Goal: Communication & Community: Answer question/provide support

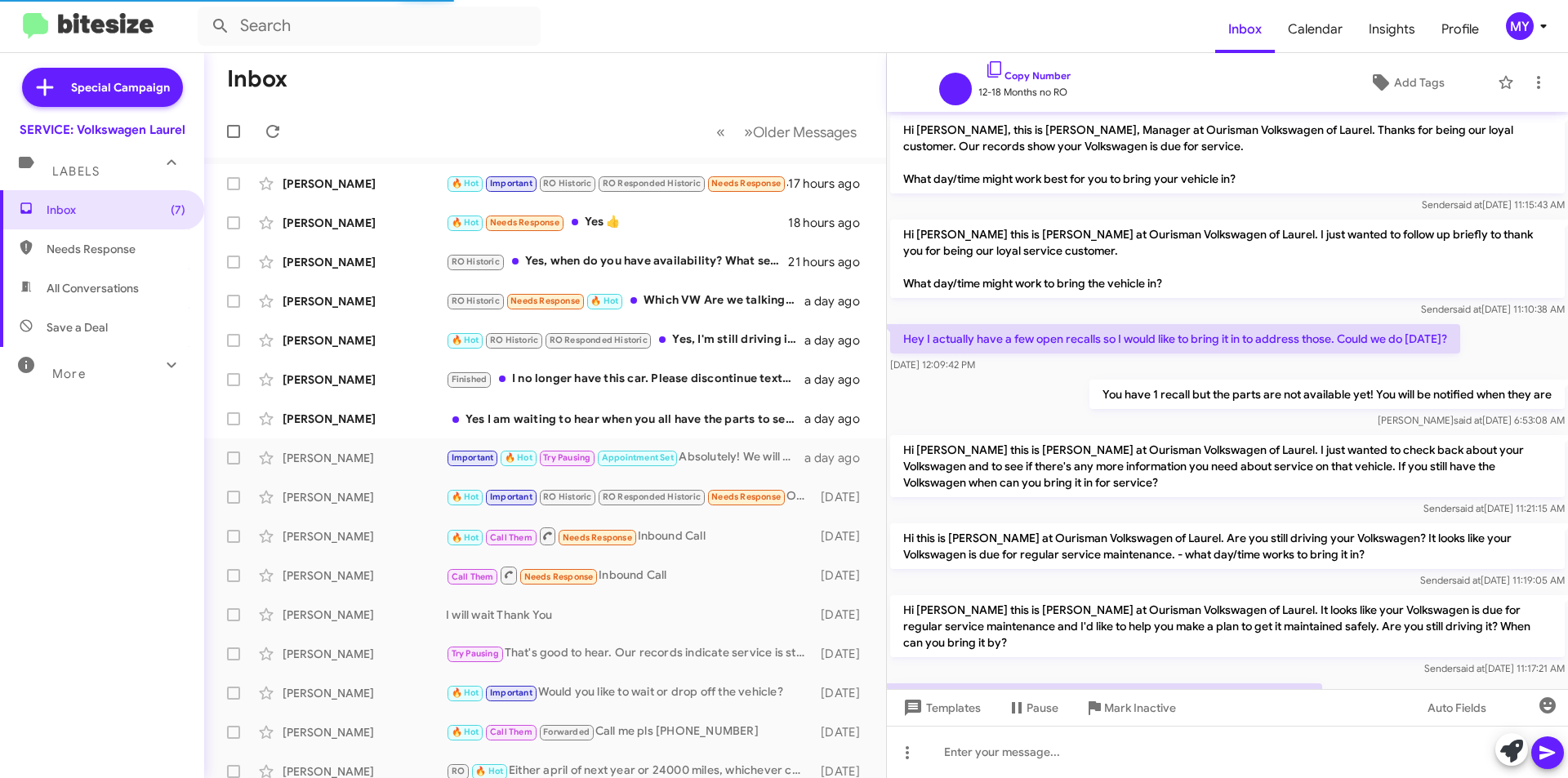
scroll to position [79, 0]
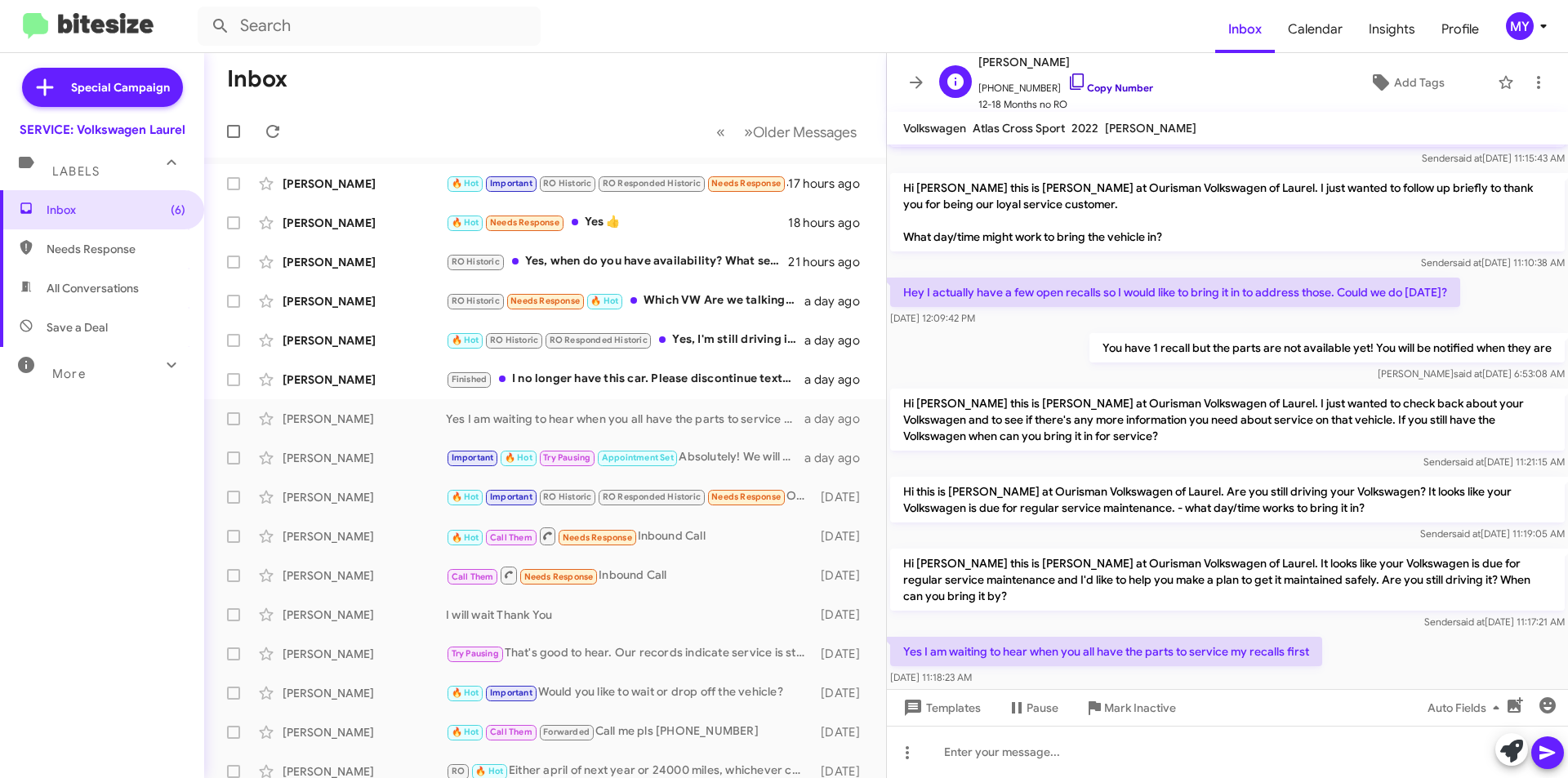
click at [1112, 88] on link "Copy Number" at bounding box center [1110, 87] width 86 height 12
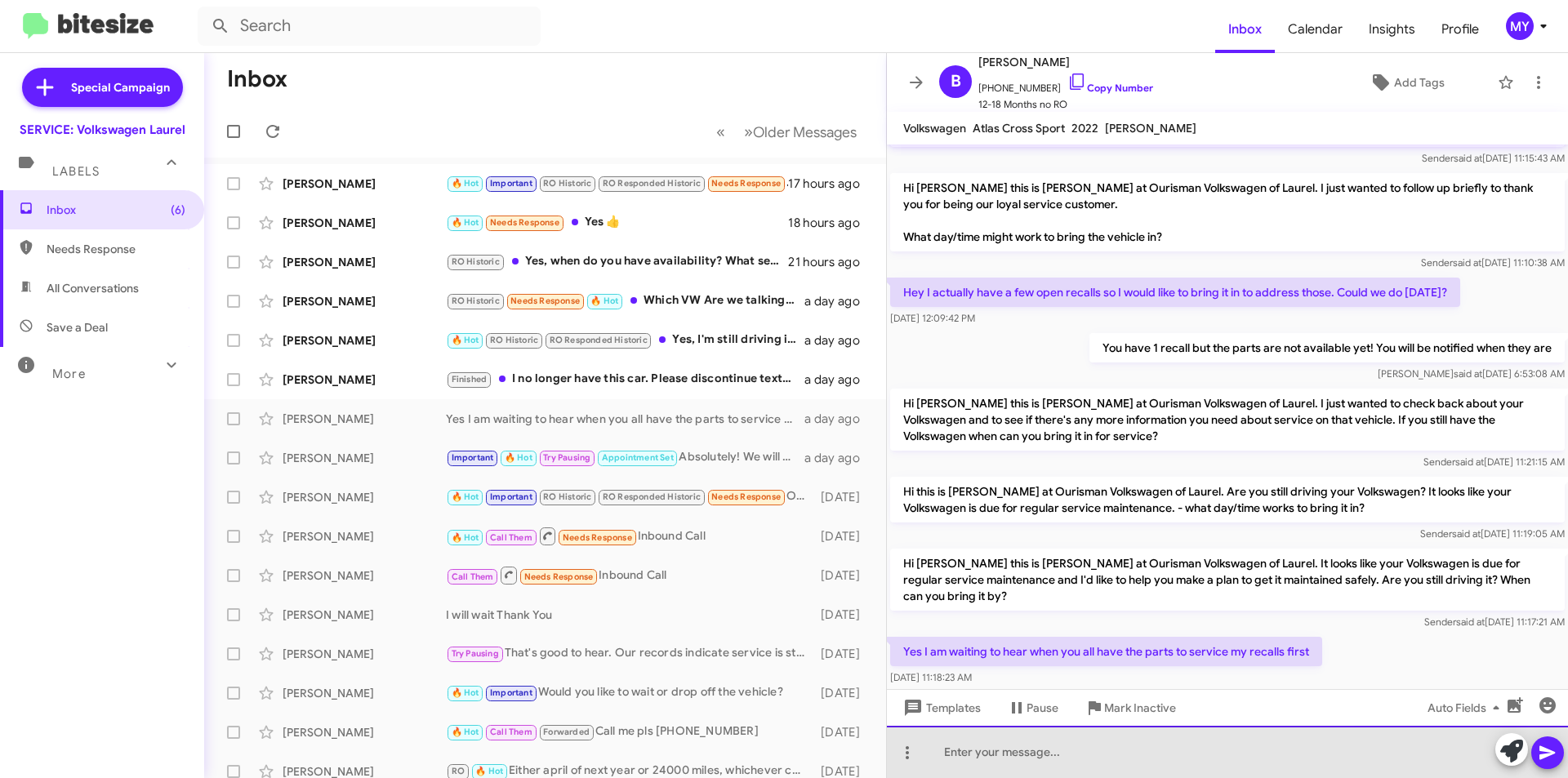
click at [1046, 759] on div at bounding box center [1227, 752] width 681 height 53
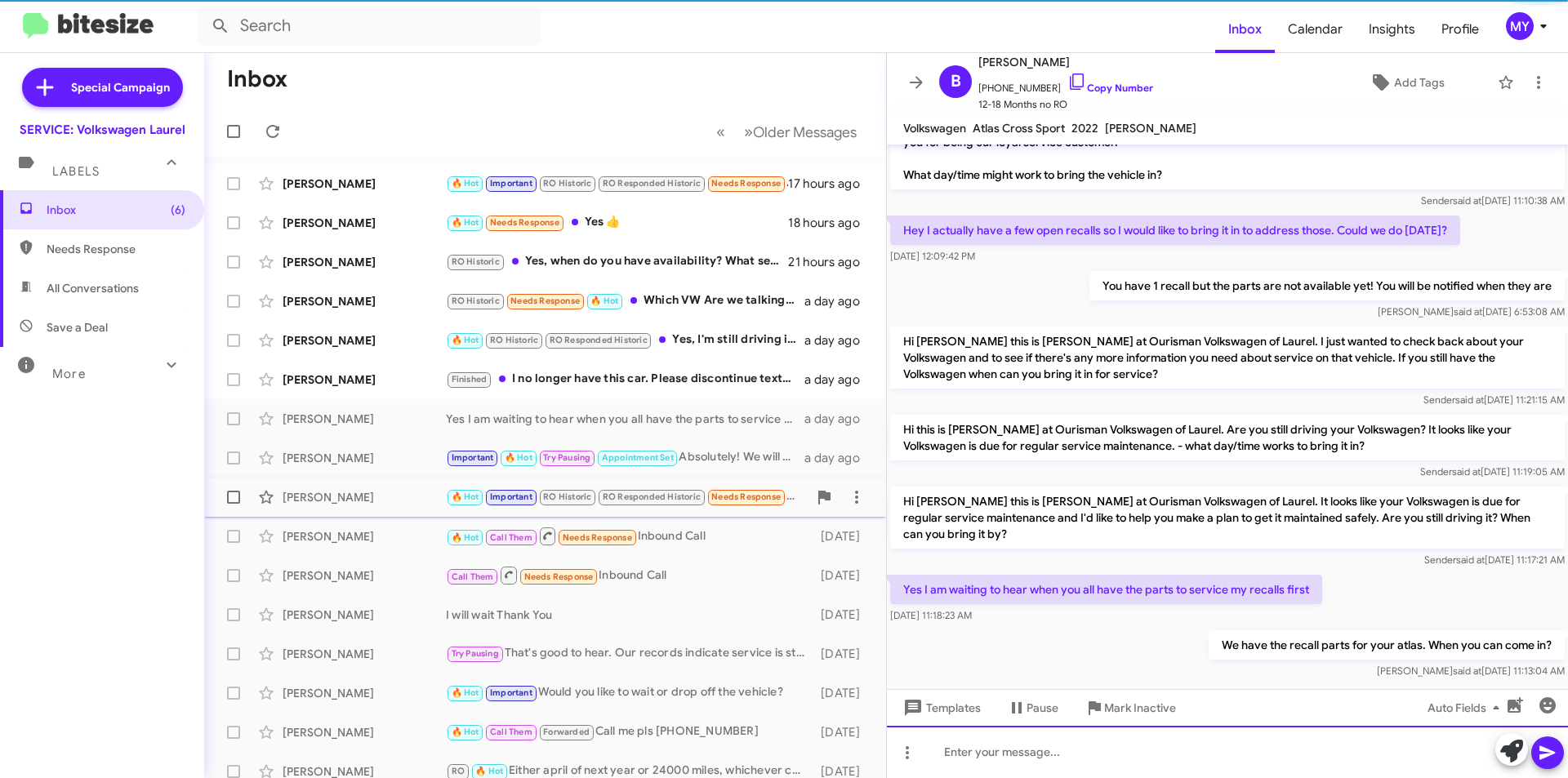
scroll to position [172, 0]
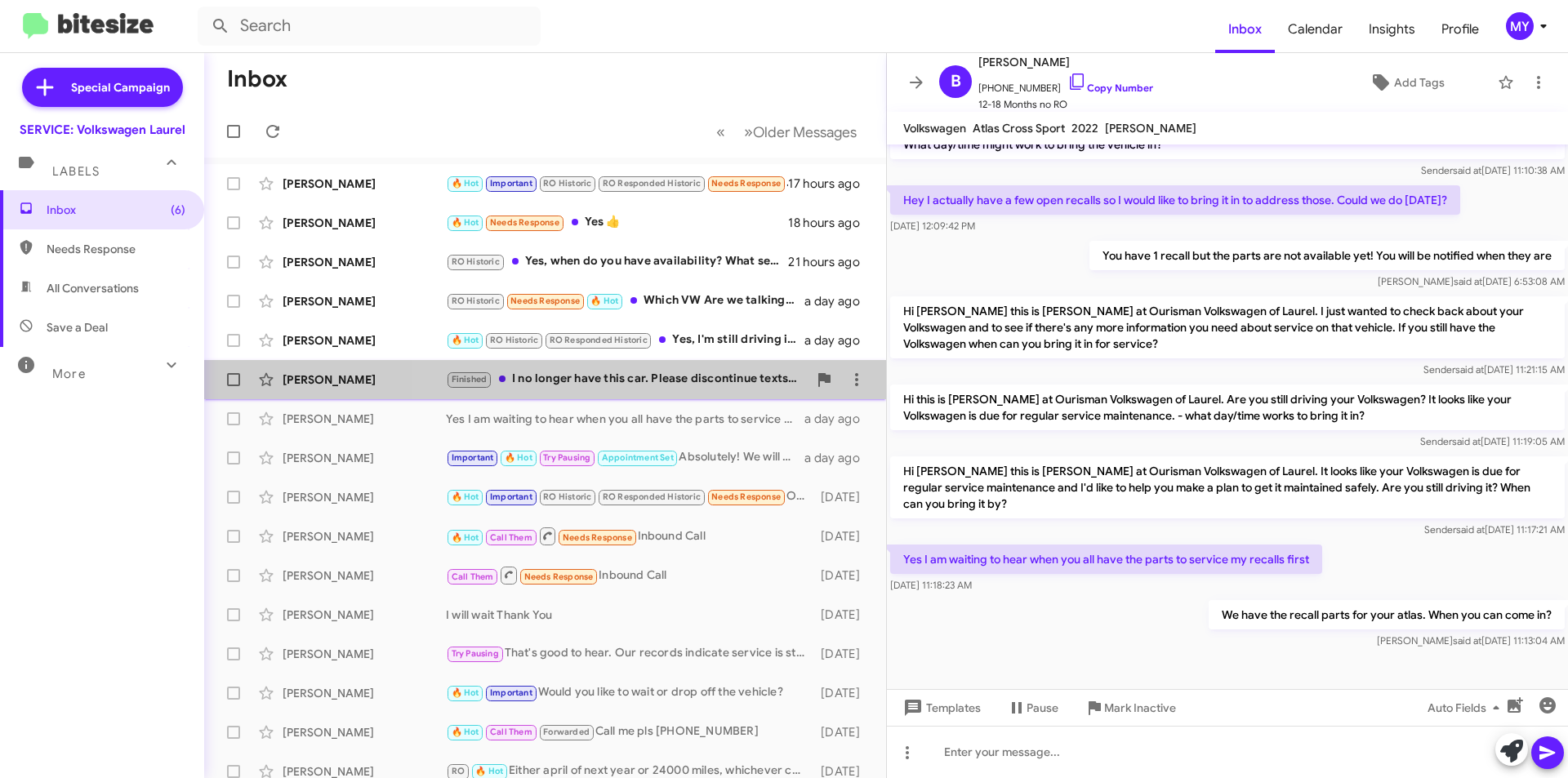
click at [691, 382] on div "Finished I no longer have this car. Please discontinue texts. I responded in [D…" at bounding box center [627, 379] width 362 height 18
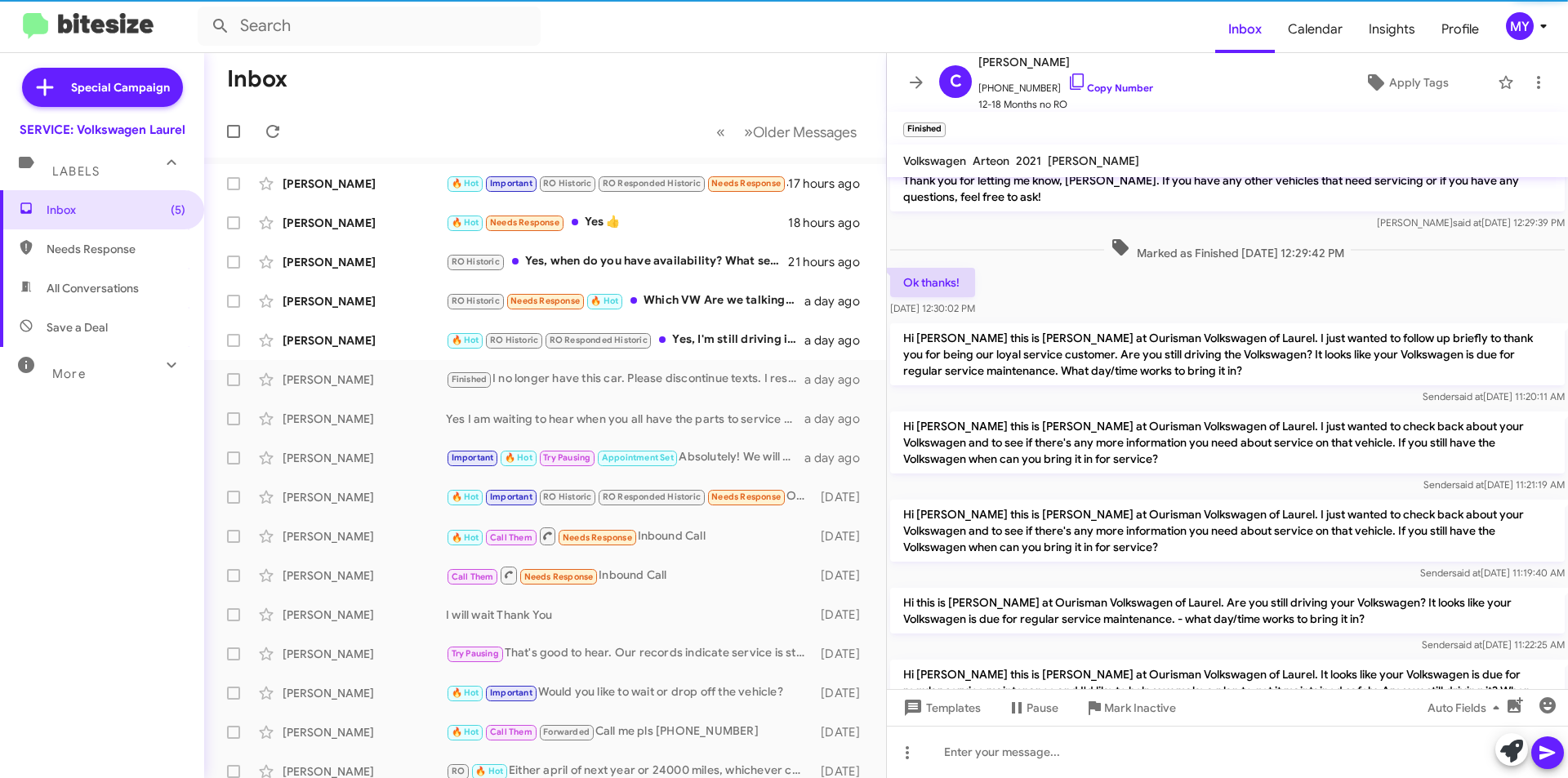
scroll to position [331, 0]
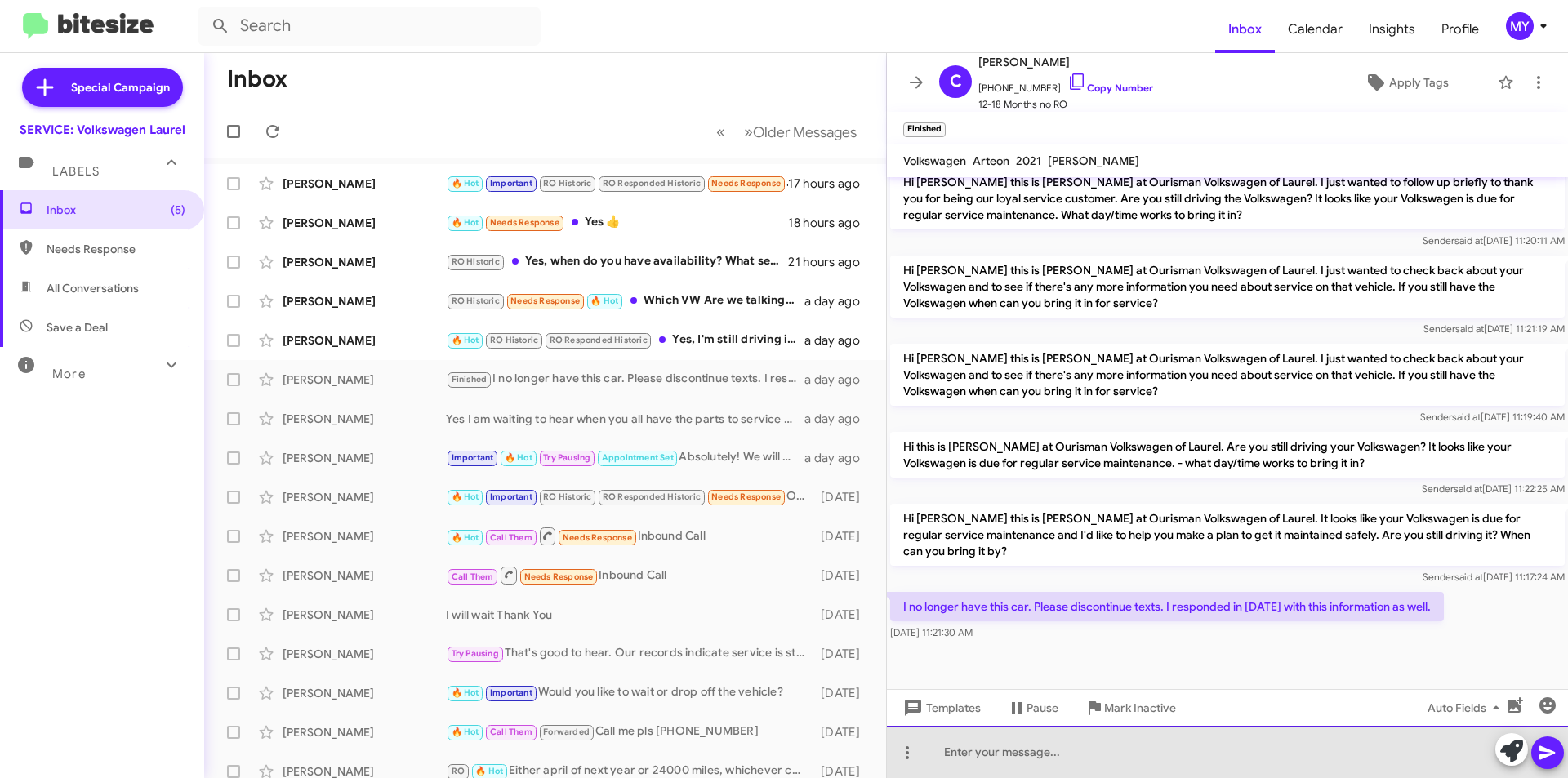
click at [1045, 759] on div at bounding box center [1227, 752] width 681 height 53
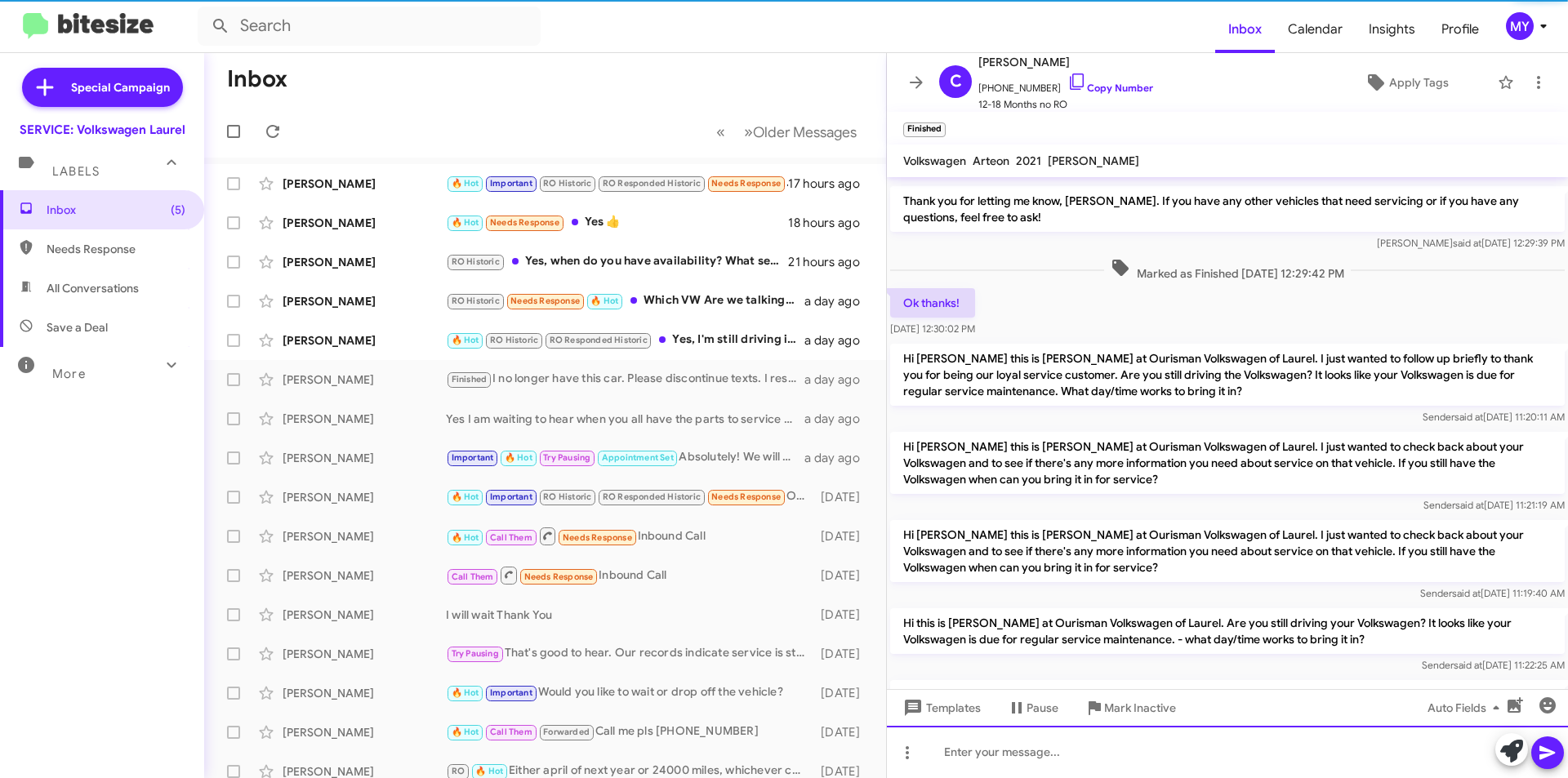
scroll to position [390, 0]
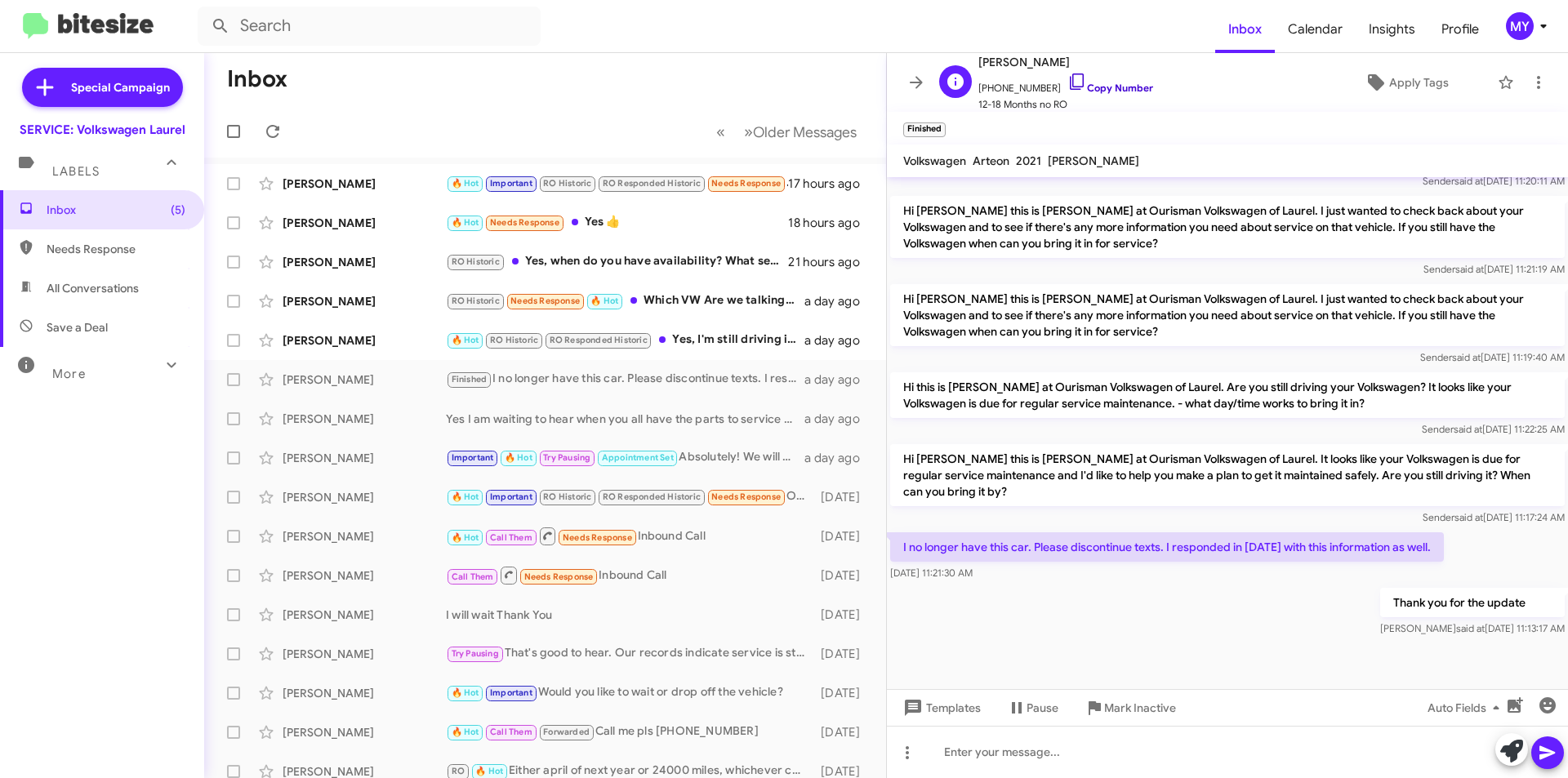
click at [1100, 84] on link "Copy Number" at bounding box center [1110, 87] width 86 height 12
click at [735, 341] on div "🔥 Hot RO Historic RO Responded Historic Yes, I'm still driving it. How about [D…" at bounding box center [627, 340] width 362 height 18
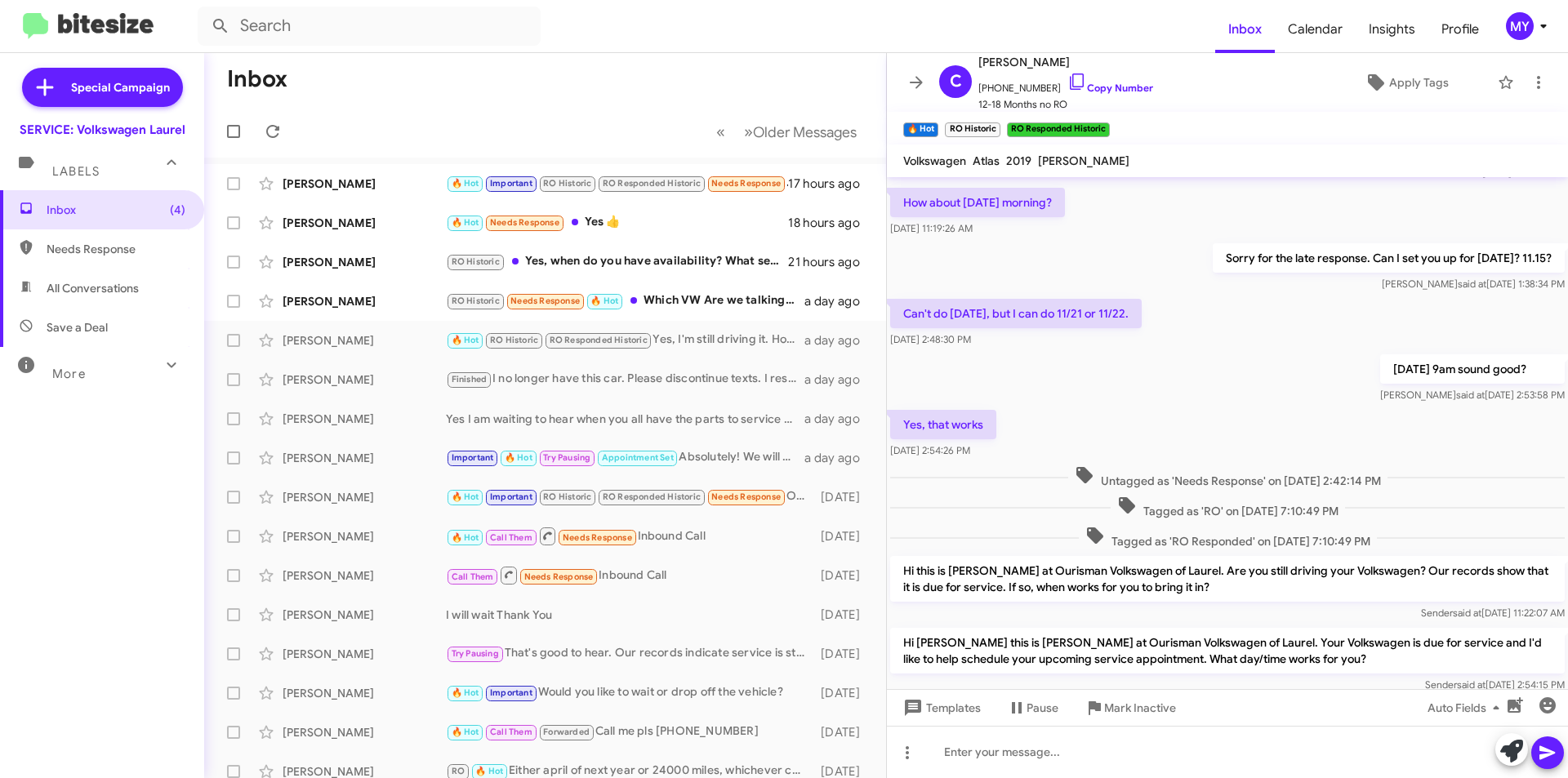
scroll to position [301, 0]
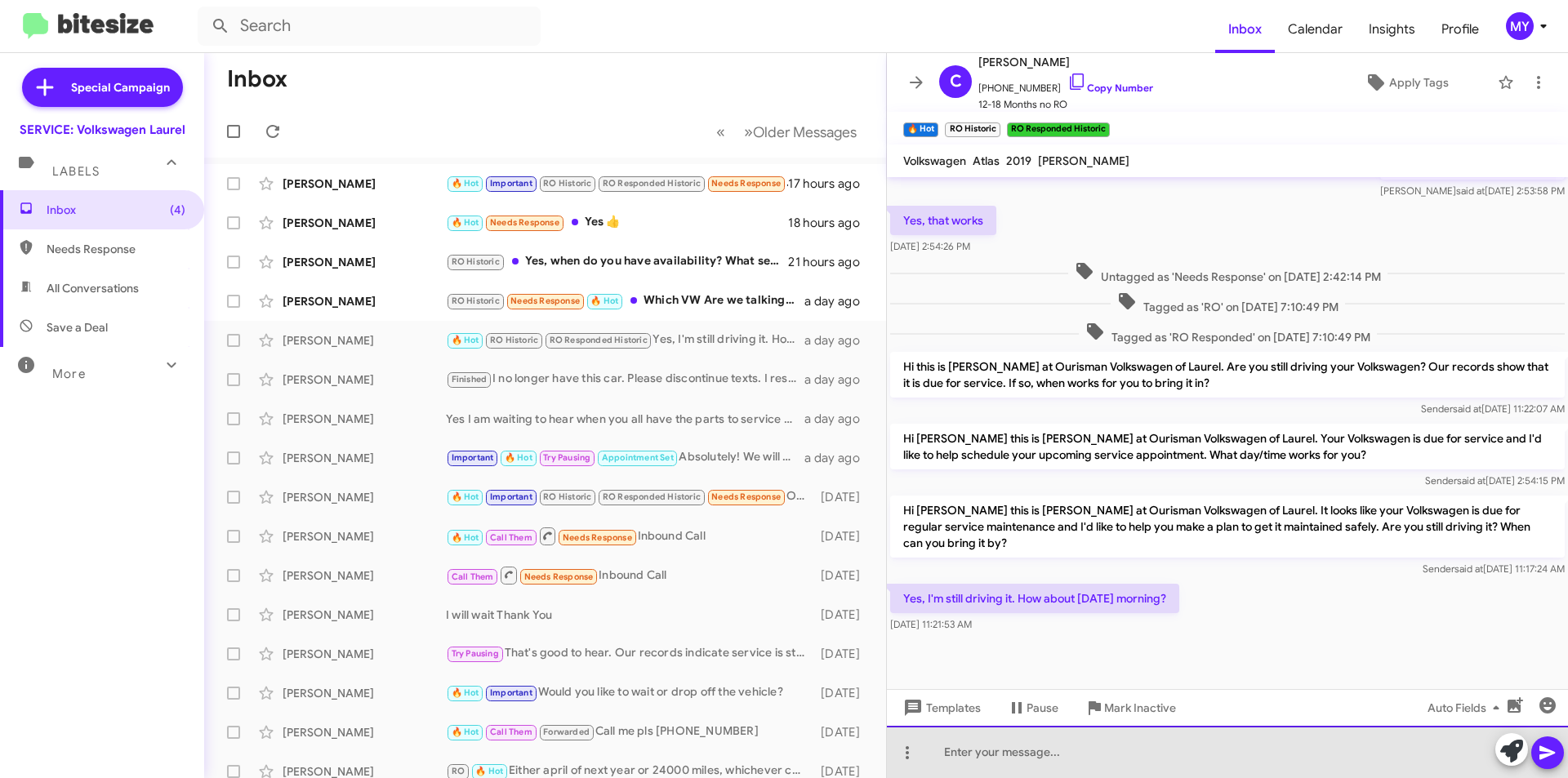
click at [1086, 749] on div at bounding box center [1227, 752] width 681 height 53
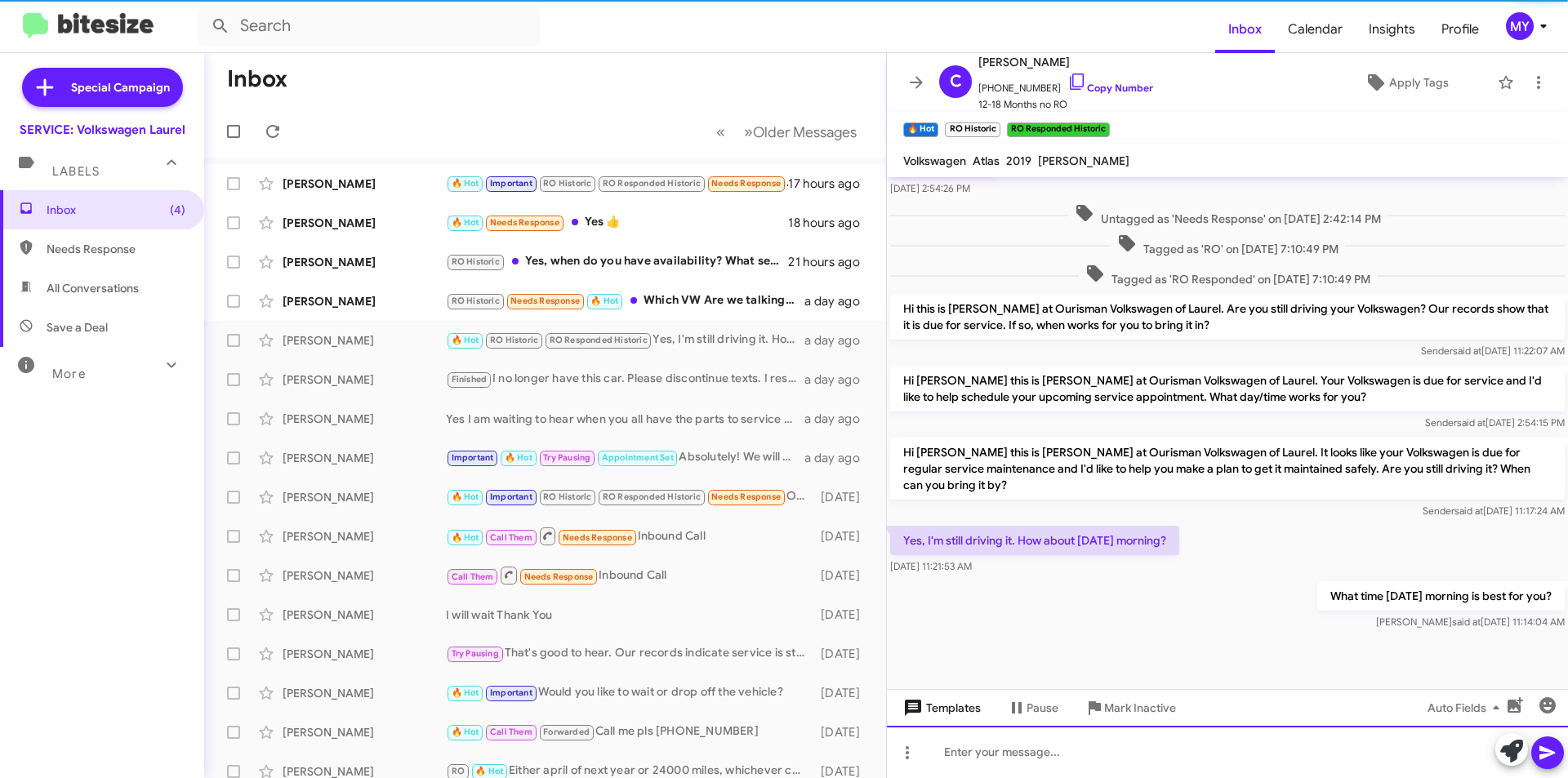
scroll to position [361, 0]
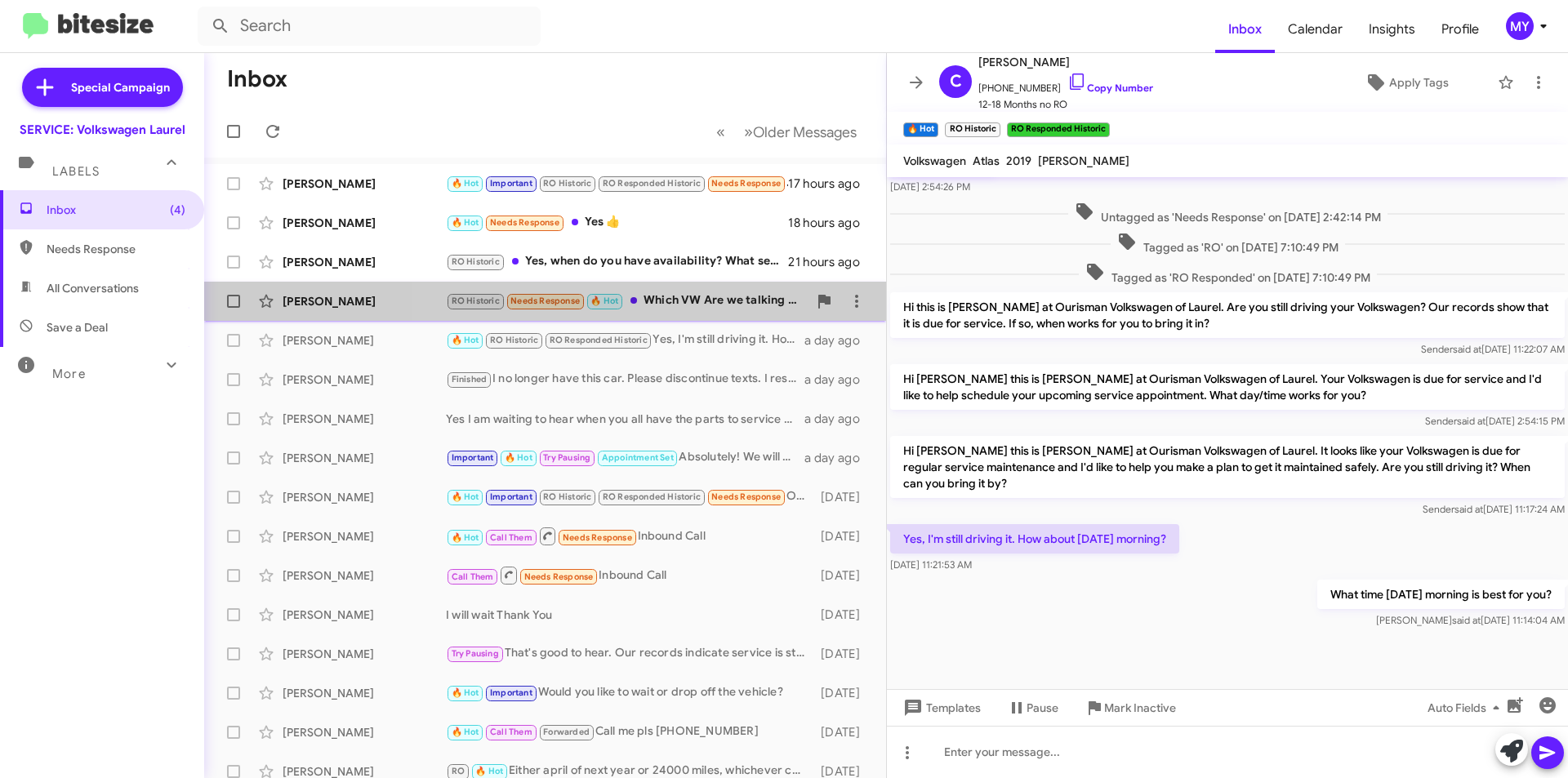
click at [747, 291] on div "[PERSON_NAME] RO Historic Needs Response 🔥 Hot Which VW Are we talking about a …" at bounding box center [545, 300] width 656 height 32
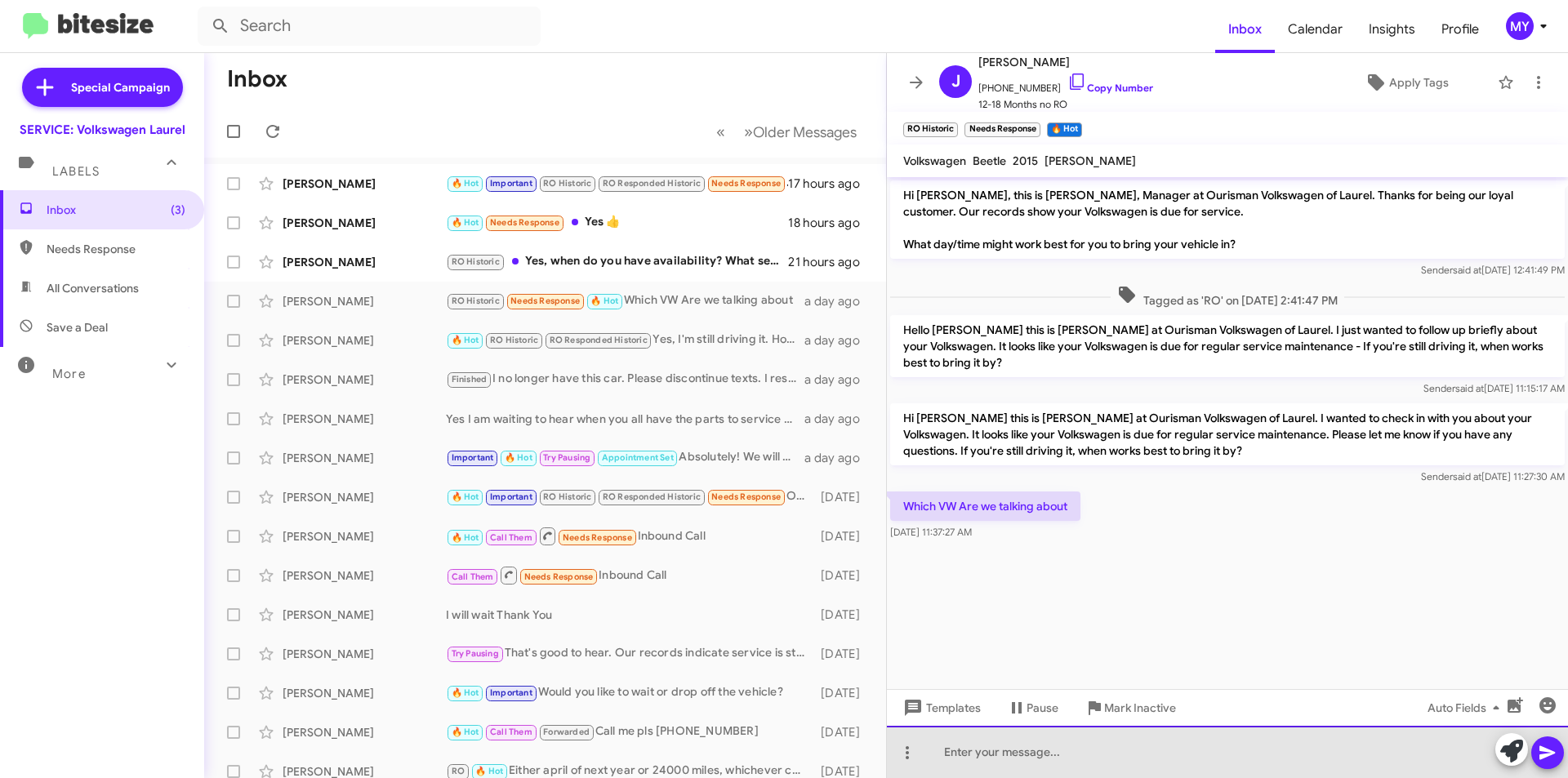
click at [989, 751] on div at bounding box center [1227, 752] width 681 height 53
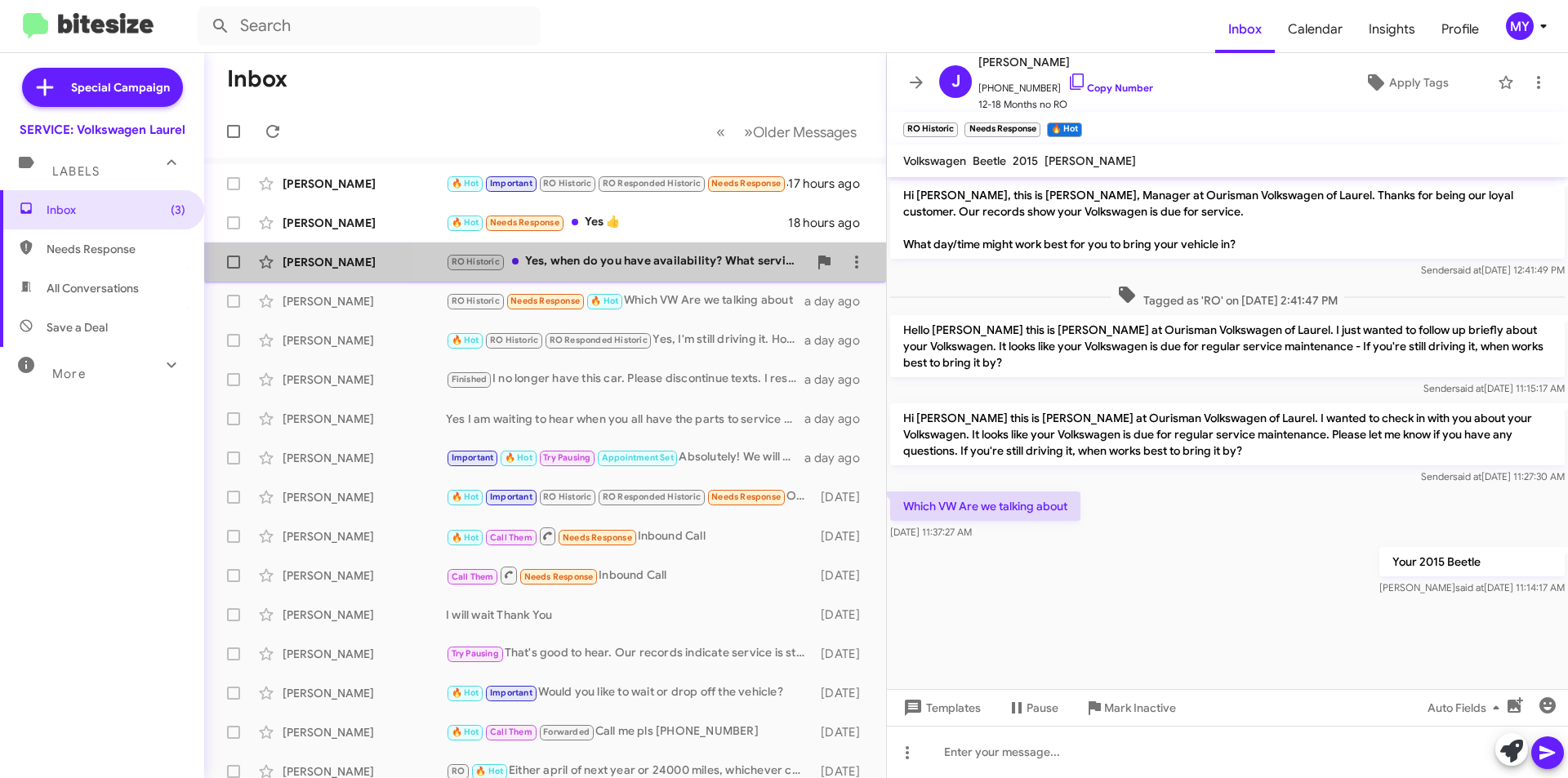
click at [670, 253] on div "RO Historic Yes, when do you have availability? What services do I need for the…" at bounding box center [627, 261] width 362 height 18
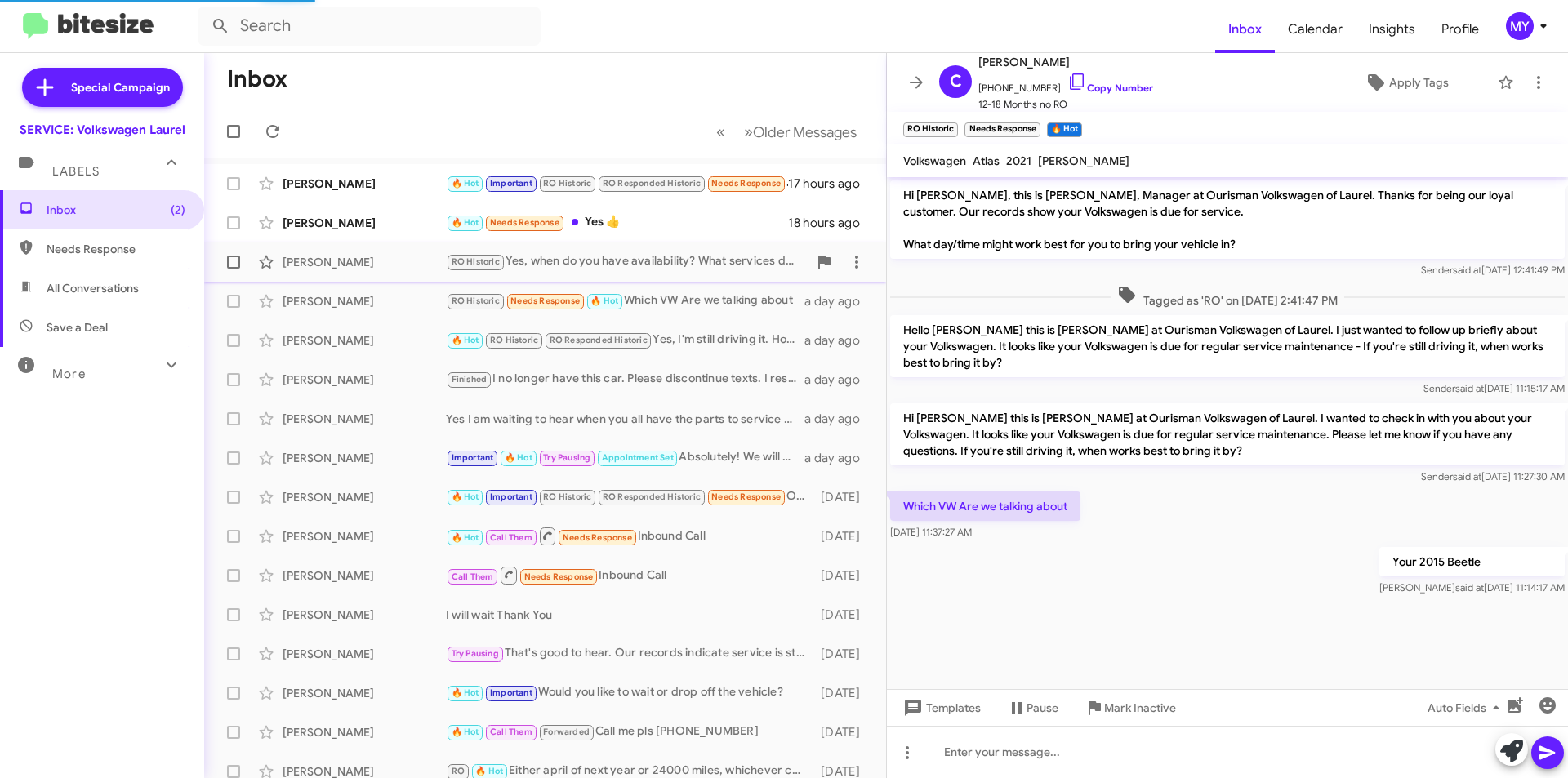
scroll to position [201, 0]
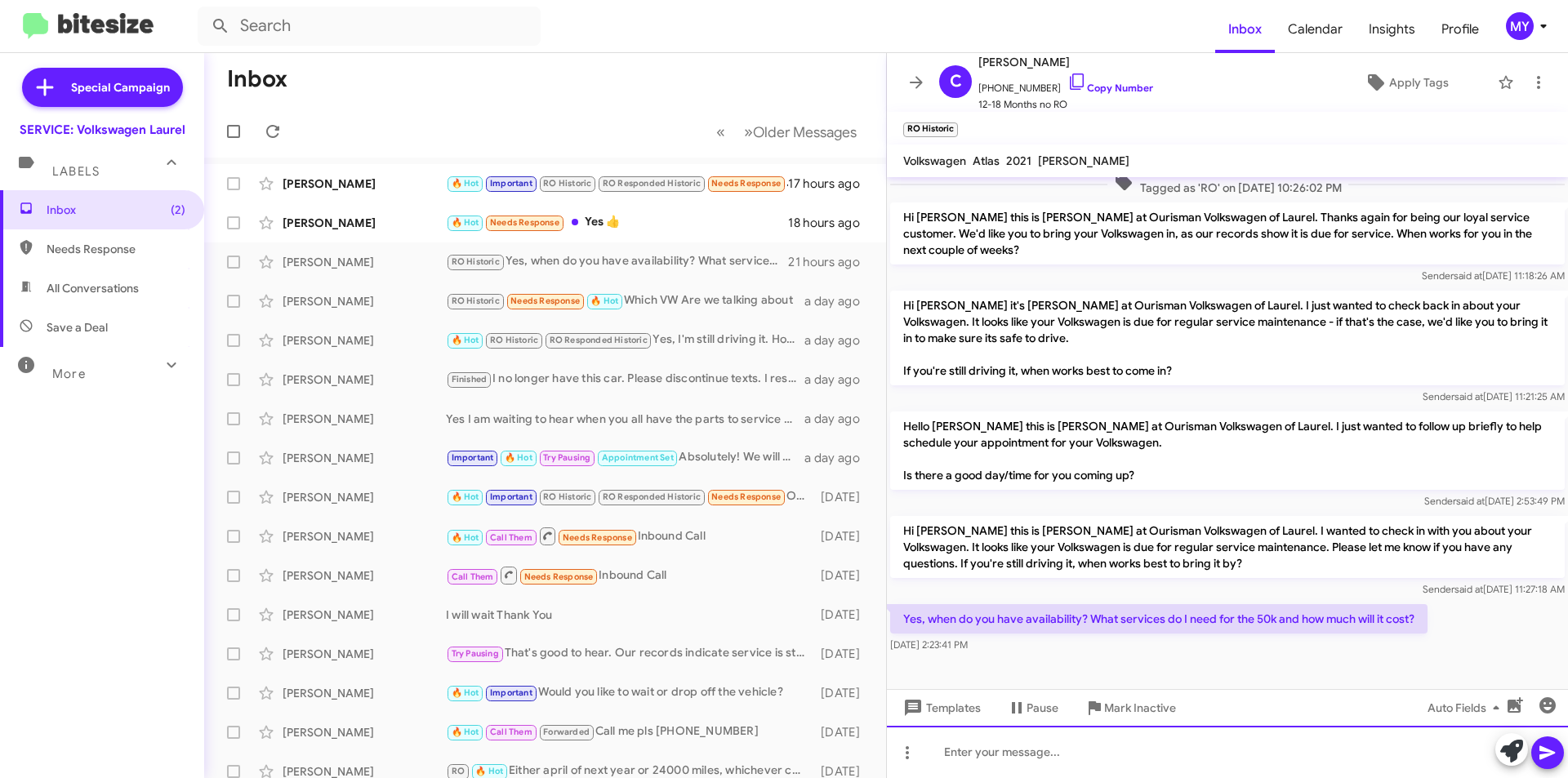
click at [995, 750] on div at bounding box center [1227, 752] width 681 height 53
click at [995, 750] on div "Your" at bounding box center [1227, 752] width 681 height 53
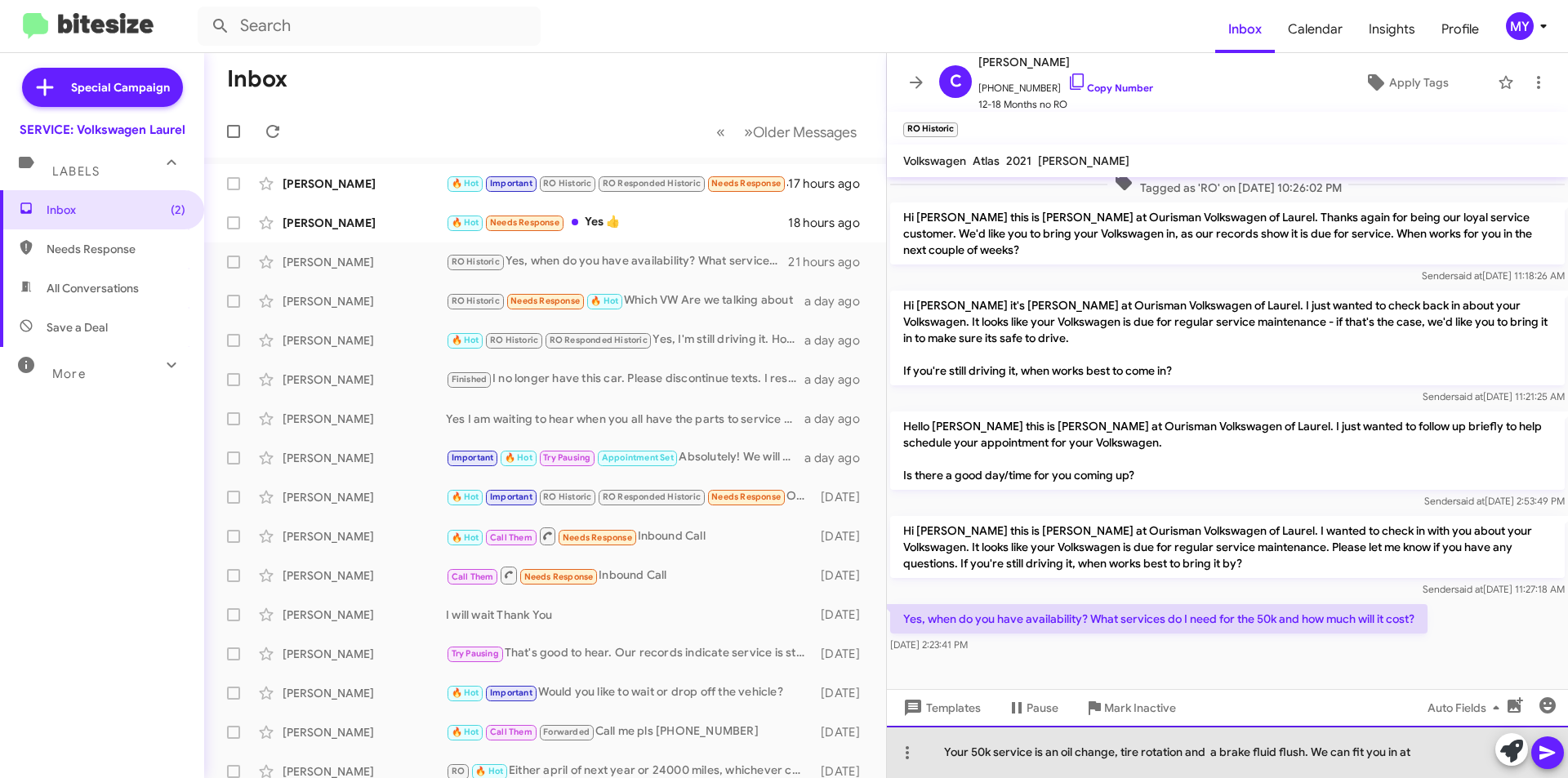
click at [1416, 756] on div "Your 50k service is an oil change, tire rotation and a brake fluid flush. We ca…" at bounding box center [1227, 752] width 681 height 53
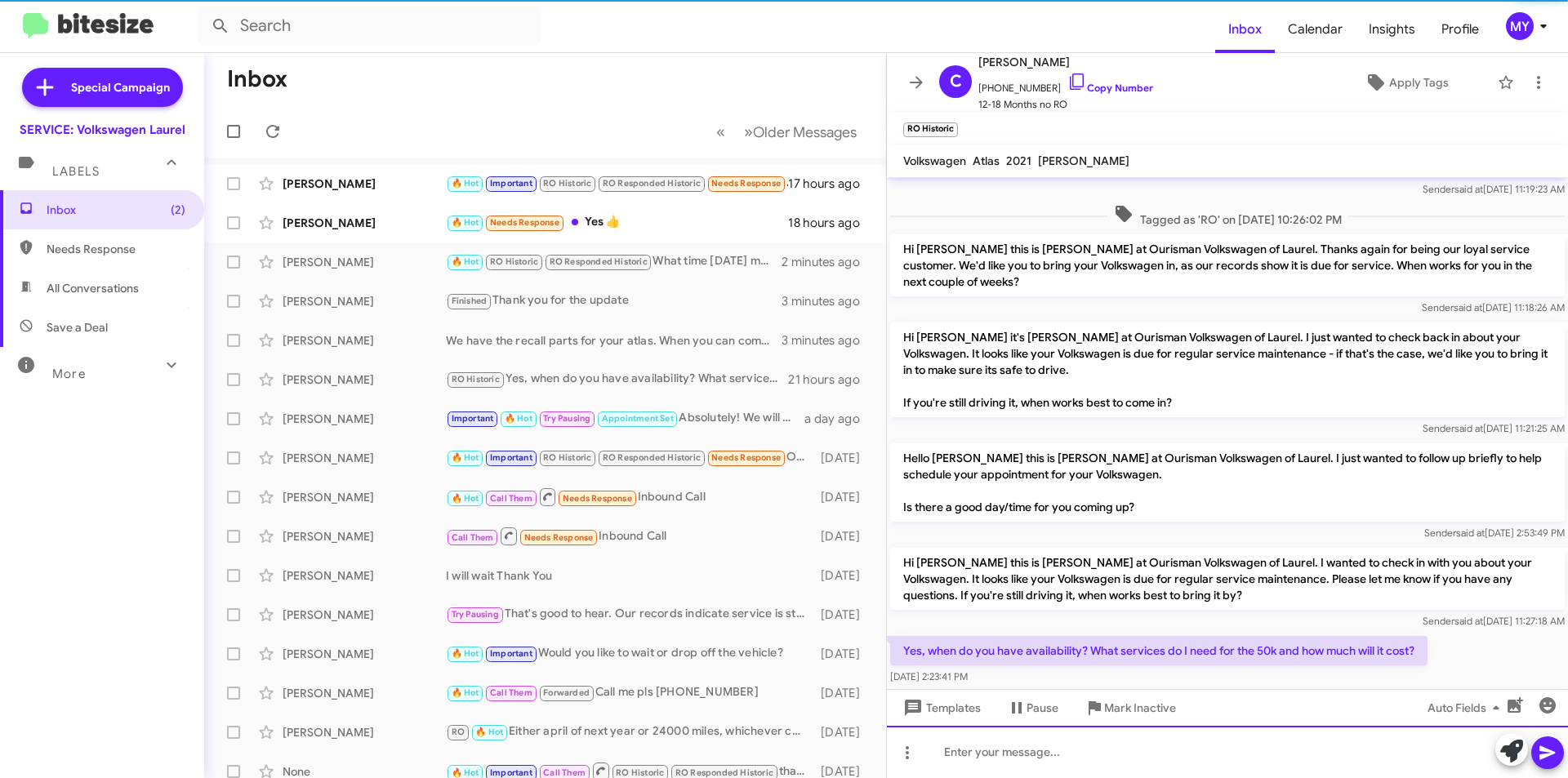
scroll to position [277, 0]
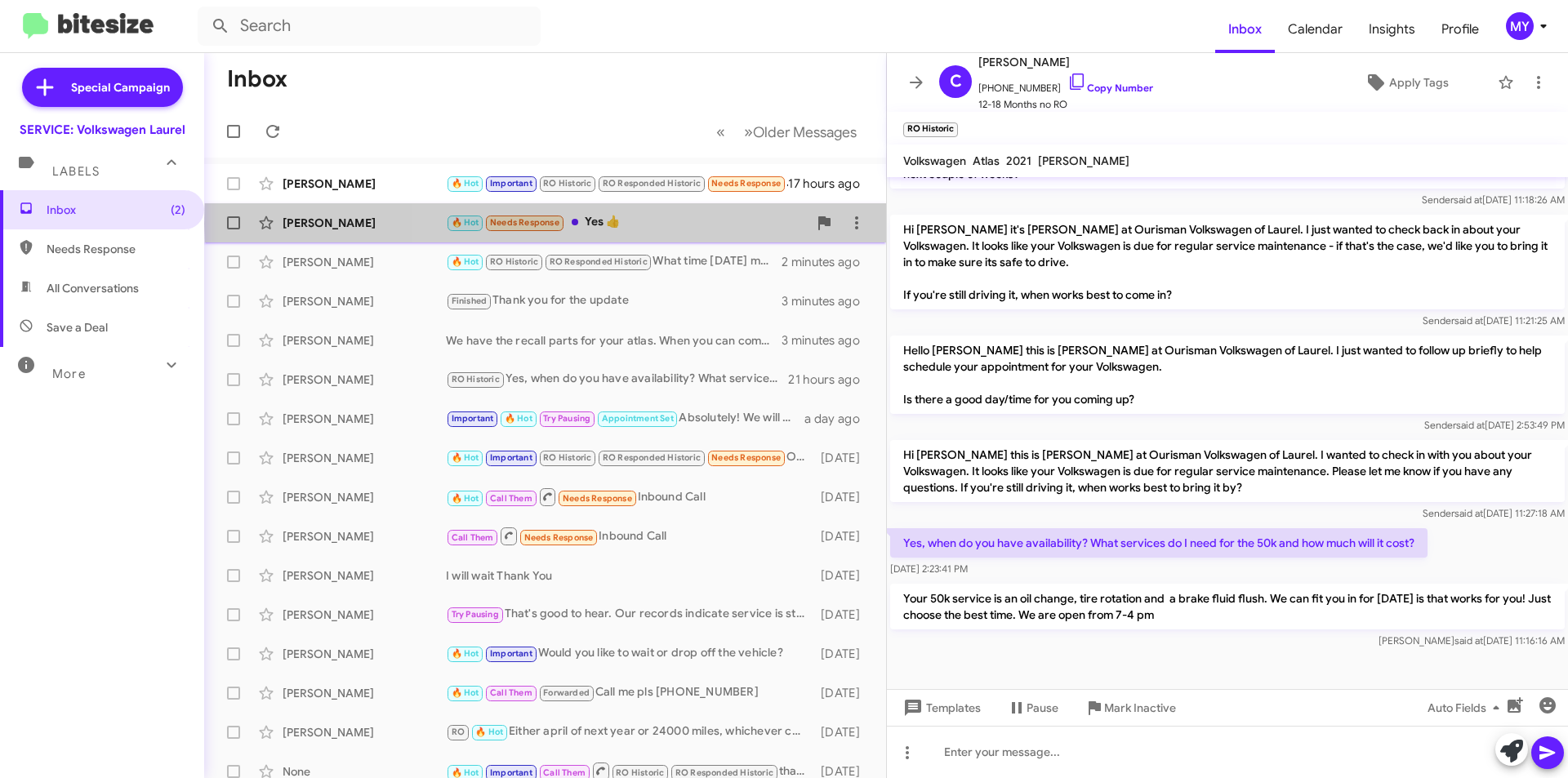
click at [699, 224] on div "🔥 Hot Needs Response Yes 👍" at bounding box center [627, 223] width 362 height 18
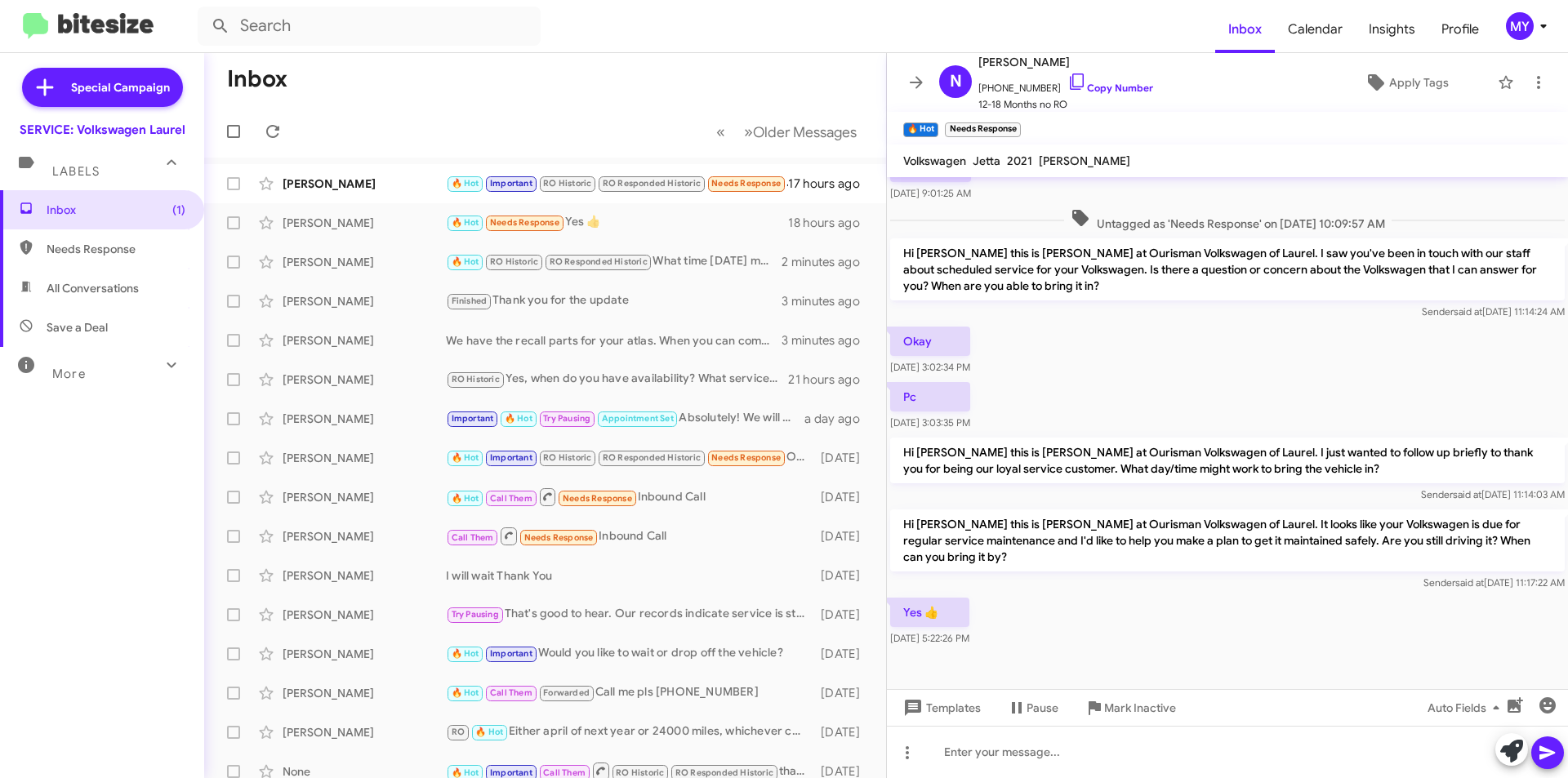
scroll to position [233, 0]
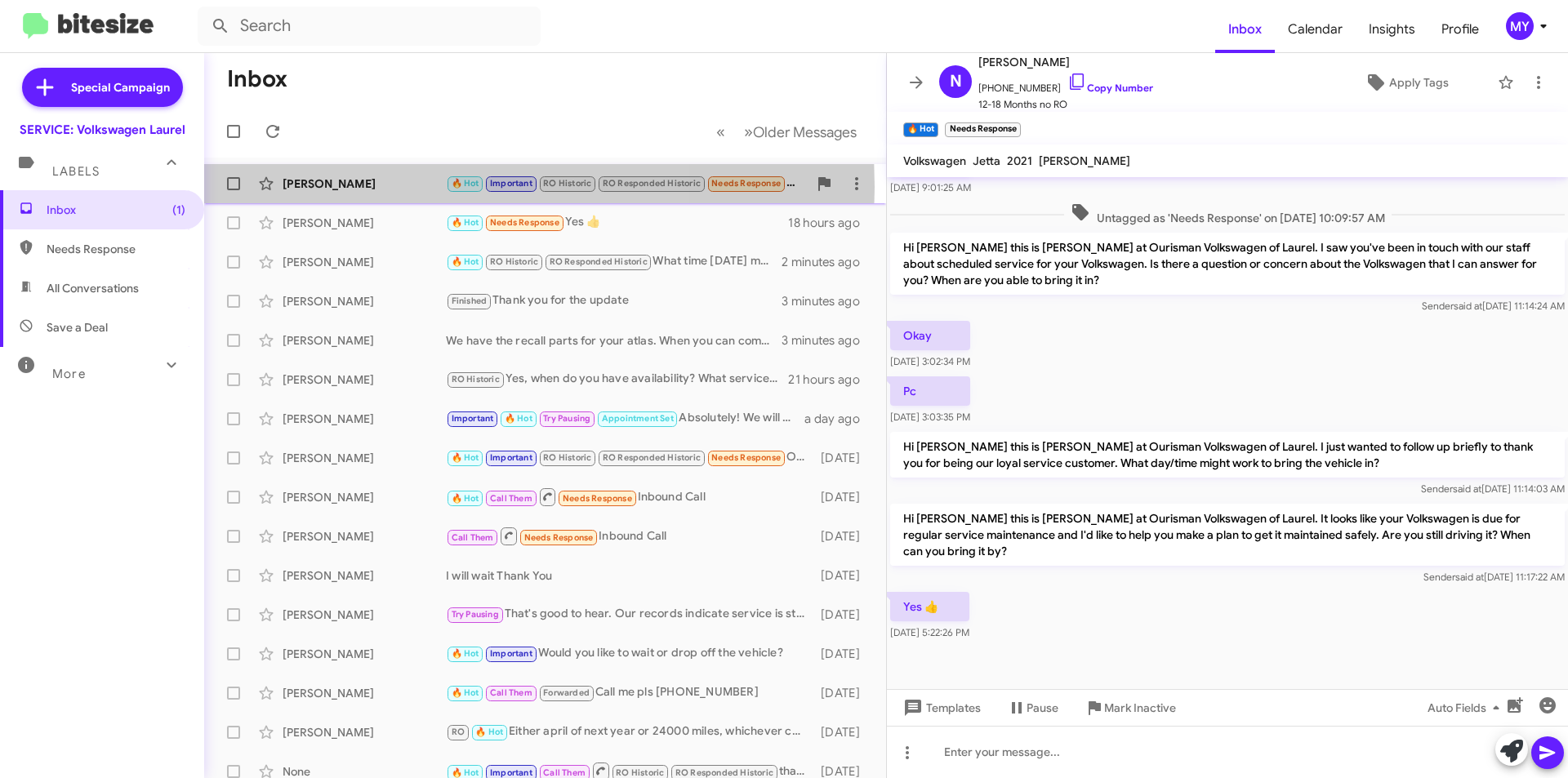
click at [367, 187] on div "[PERSON_NAME]" at bounding box center [364, 184] width 164 height 17
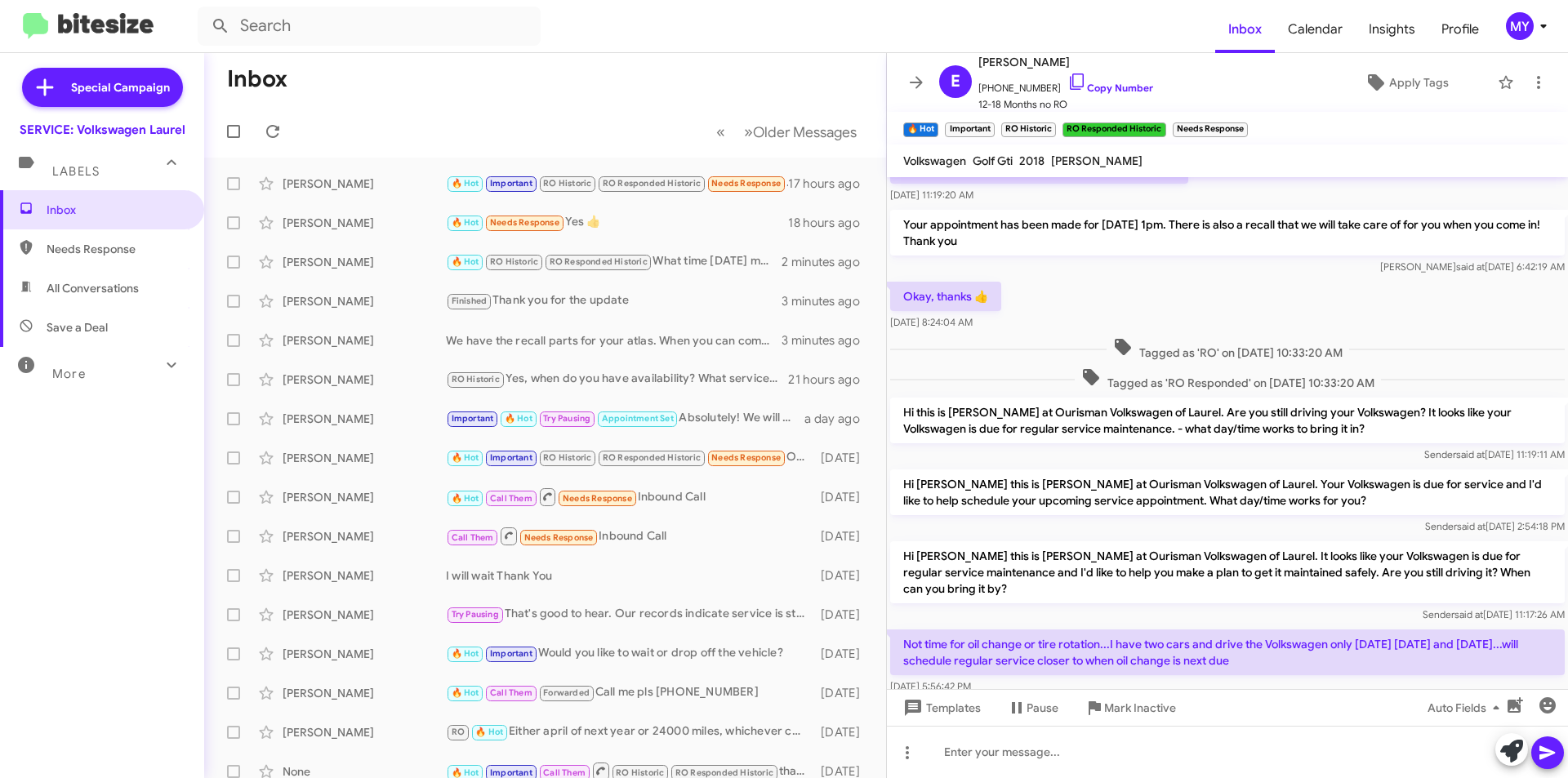
scroll to position [479, 0]
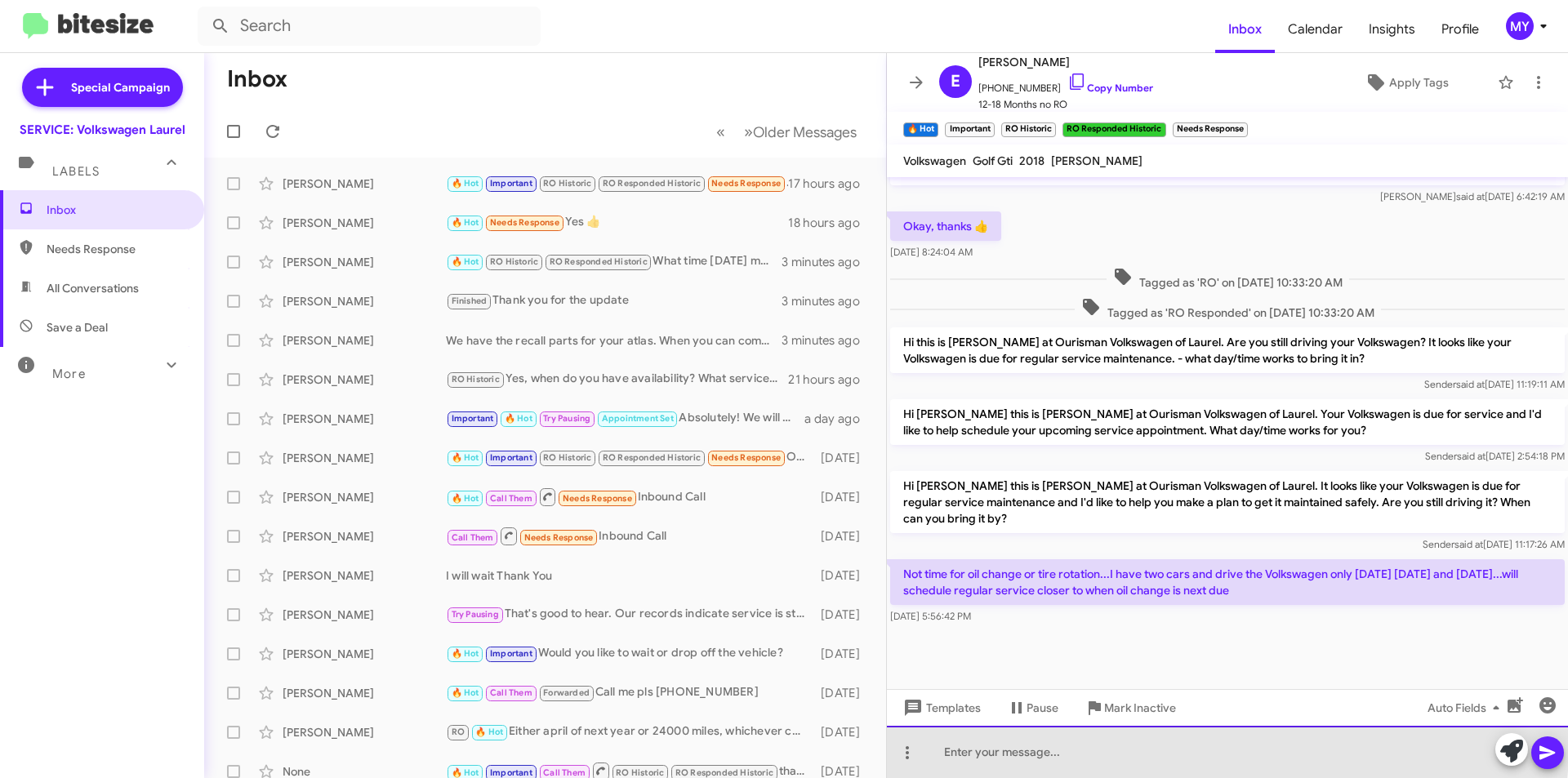
click at [1084, 745] on div at bounding box center [1227, 752] width 681 height 53
click at [1080, 746] on div at bounding box center [1227, 752] width 681 height 53
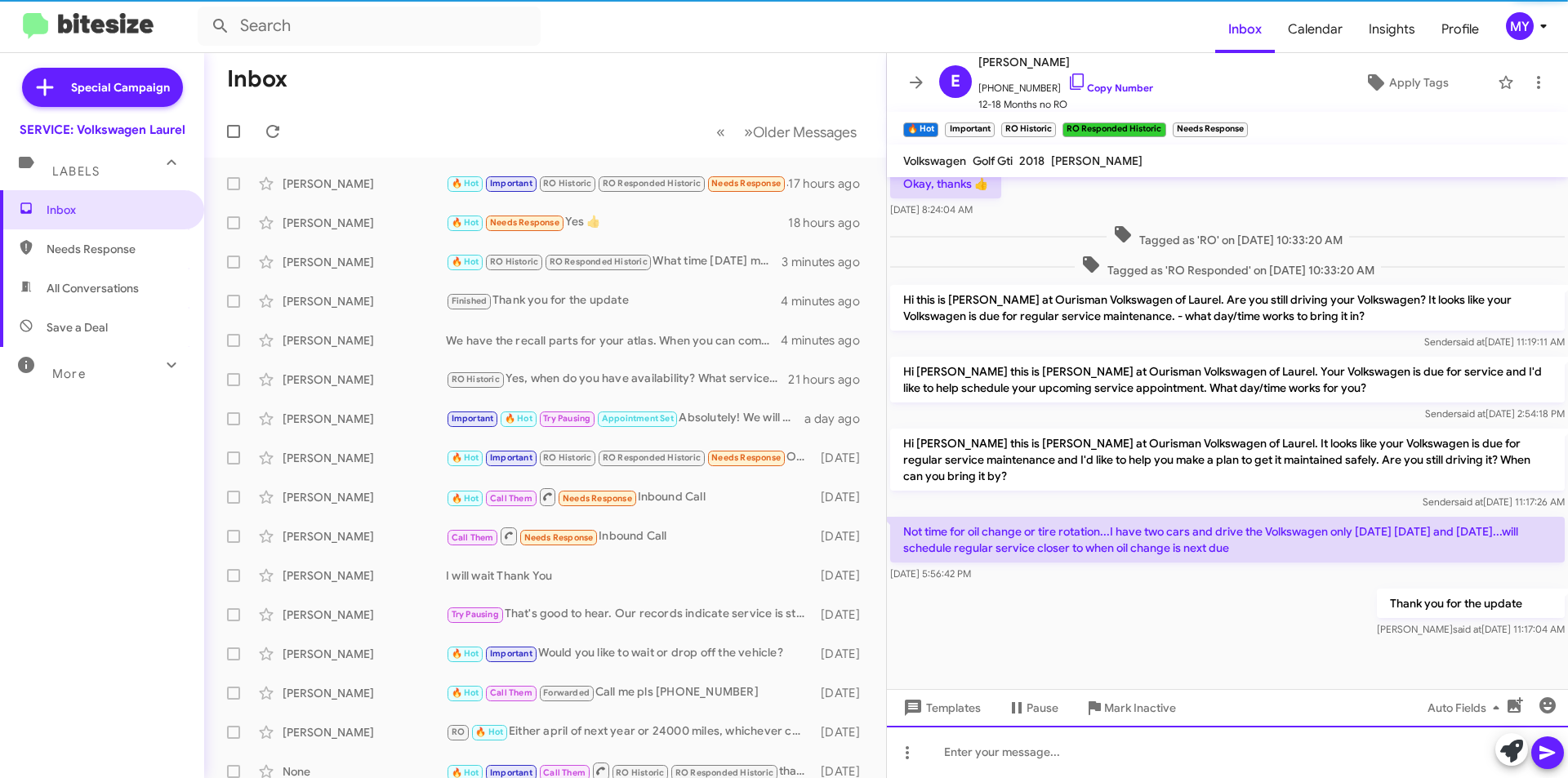
scroll to position [538, 0]
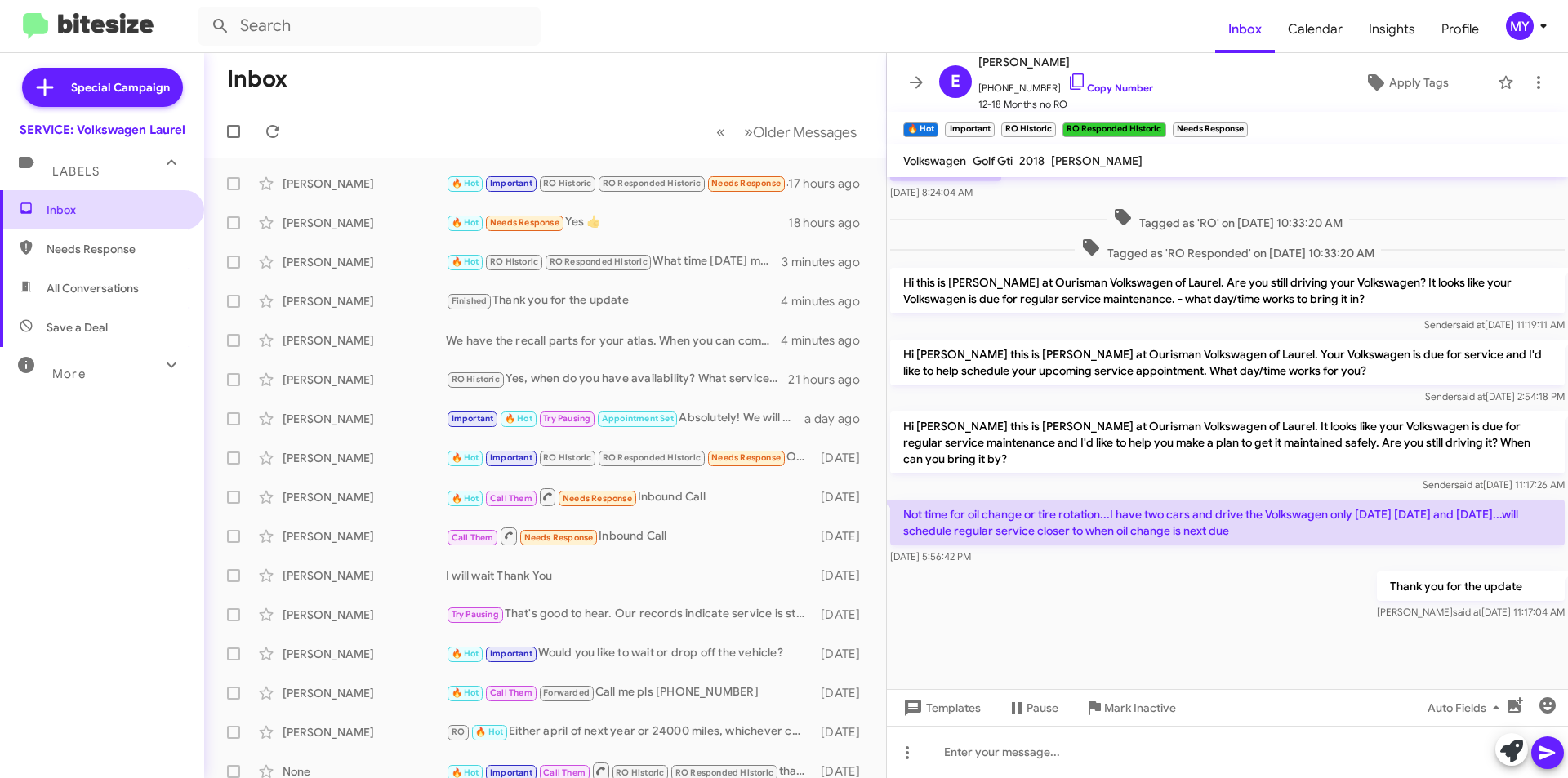
click at [98, 213] on span "Inbox" at bounding box center [115, 210] width 139 height 17
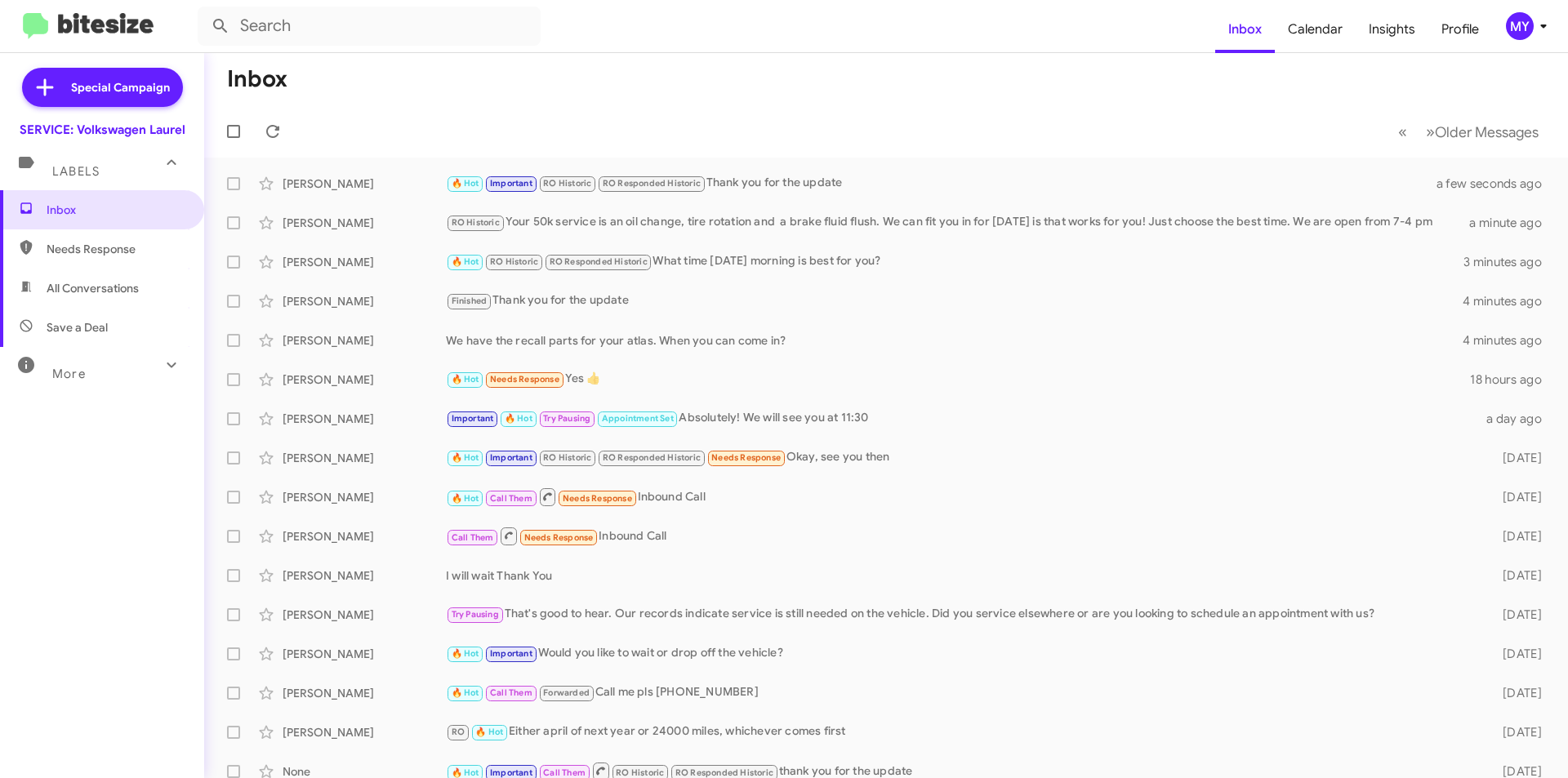
click at [116, 249] on span "Needs Response" at bounding box center [115, 249] width 139 height 17
type input "in:needs-response"
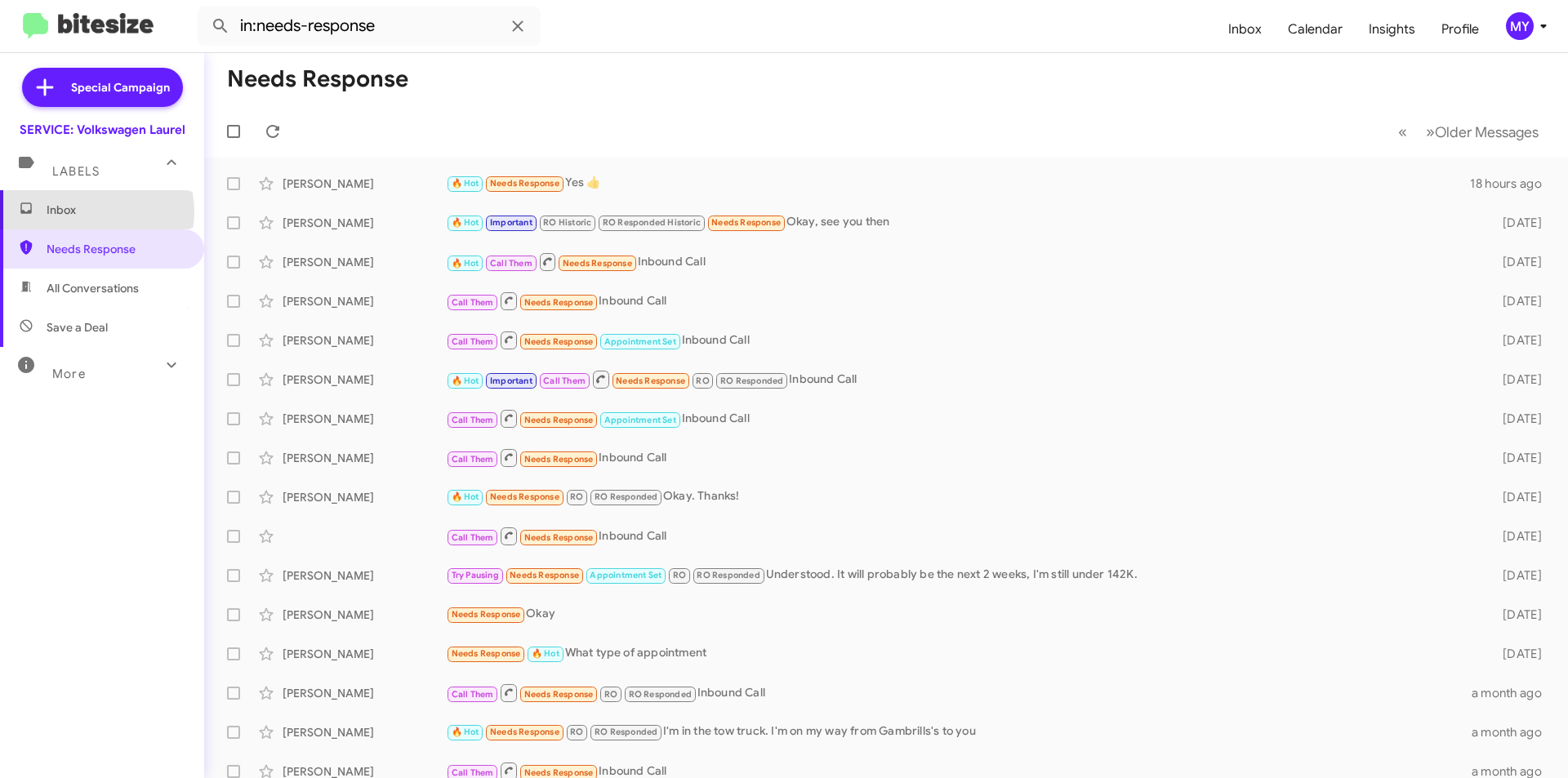
click at [95, 212] on span "Inbox" at bounding box center [115, 210] width 139 height 17
